Goal: Information Seeking & Learning: Learn about a topic

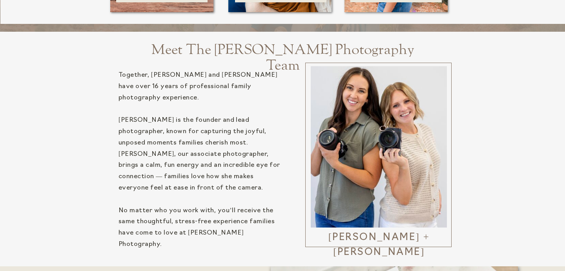
scroll to position [1213, 0]
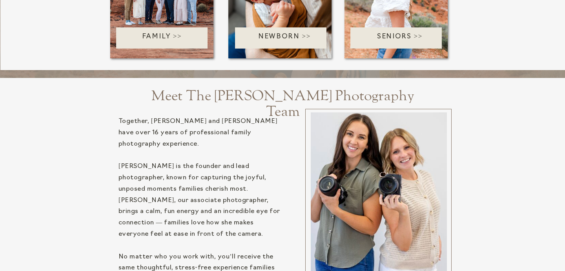
click at [293, 41] on p "Newborn >>" at bounding box center [284, 38] width 99 height 13
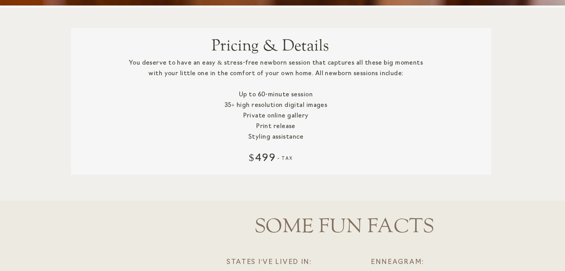
scroll to position [1138, 0]
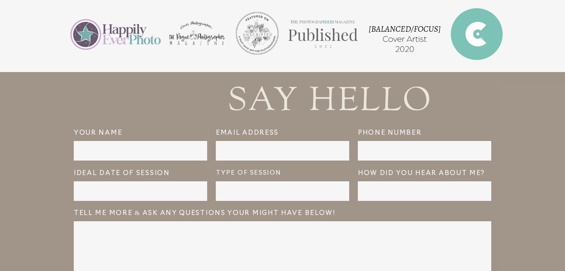
scroll to position [1819, 0]
